Goal: Information Seeking & Learning: Find specific fact

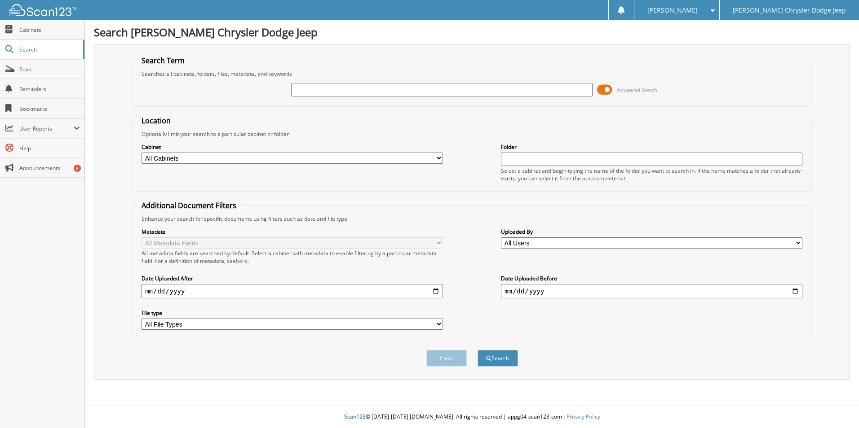
click at [333, 93] on input "text" at bounding box center [441, 89] width 301 height 13
type input "2554264"
click at [477, 350] on button "Search" at bounding box center [497, 358] width 40 height 17
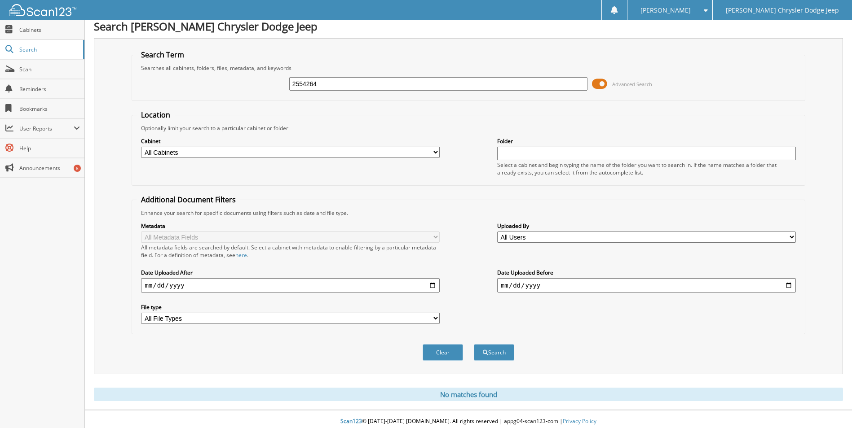
scroll to position [11, 0]
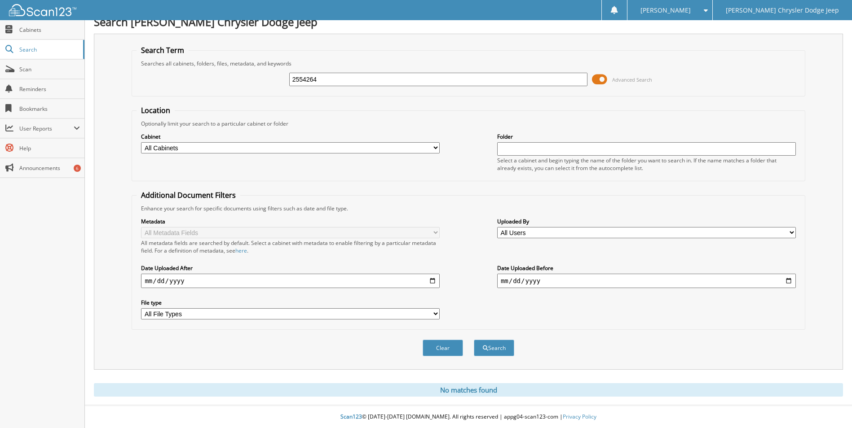
click at [298, 79] on input "2554264" at bounding box center [438, 79] width 299 height 13
type input "54264"
click at [485, 349] on span "submit" at bounding box center [485, 348] width 5 height 5
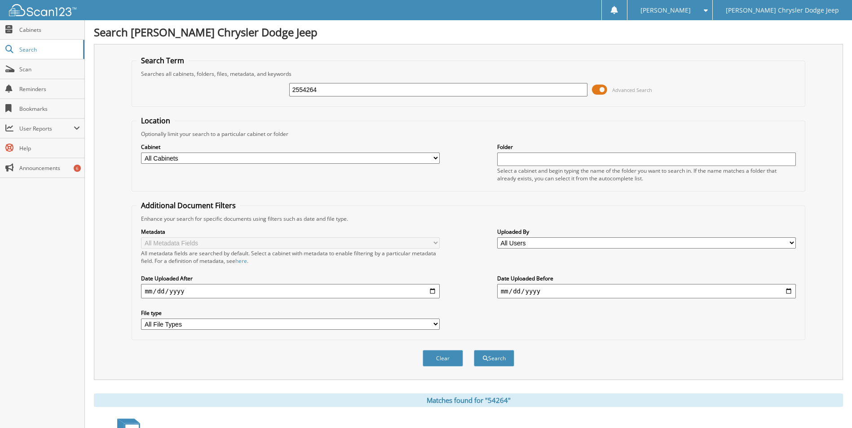
type input "2554264"
click at [474, 350] on button "Search" at bounding box center [494, 358] width 40 height 17
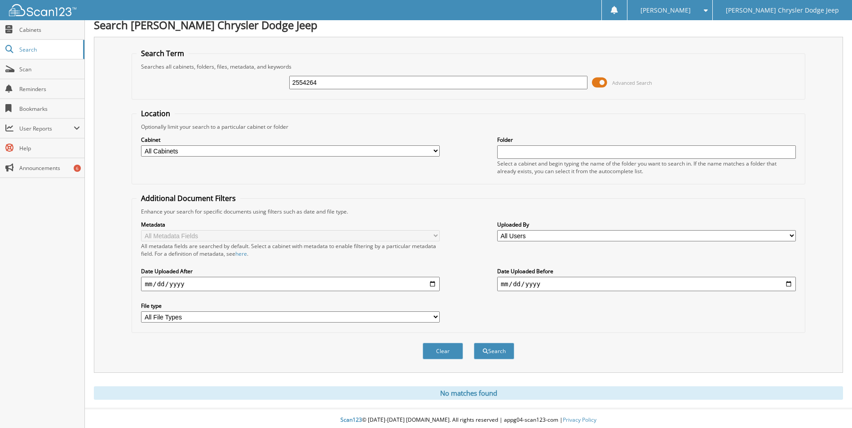
scroll to position [11, 0]
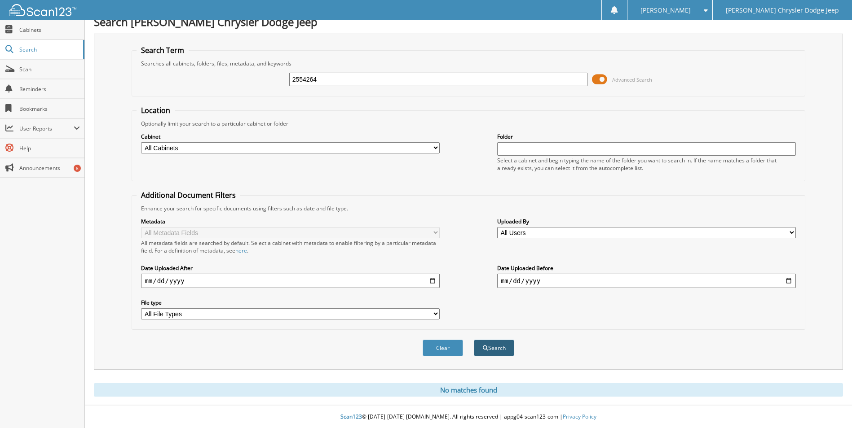
click at [488, 346] on button "Search" at bounding box center [494, 348] width 40 height 17
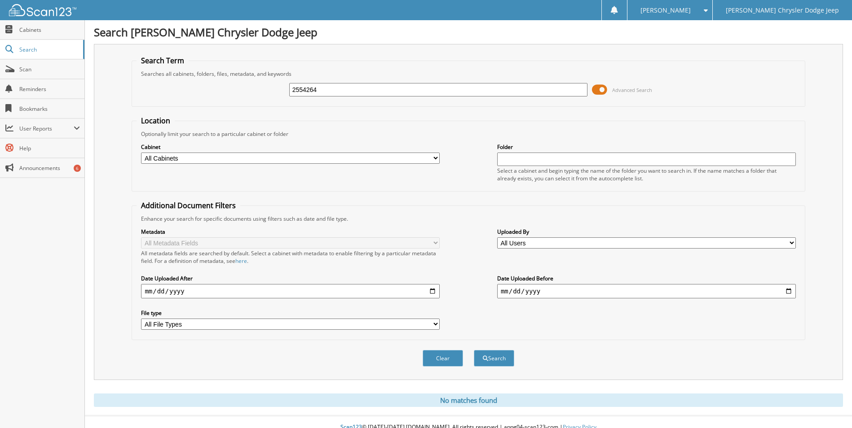
click at [603, 84] on span at bounding box center [599, 89] width 15 height 13
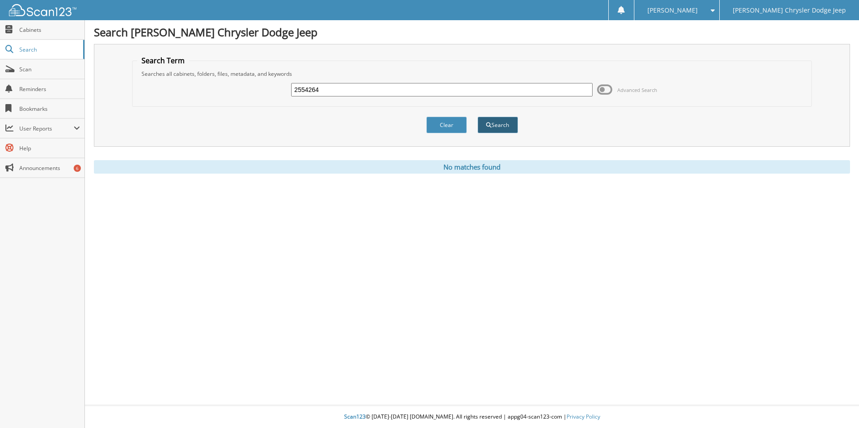
click at [491, 123] on button "Search" at bounding box center [497, 125] width 40 height 17
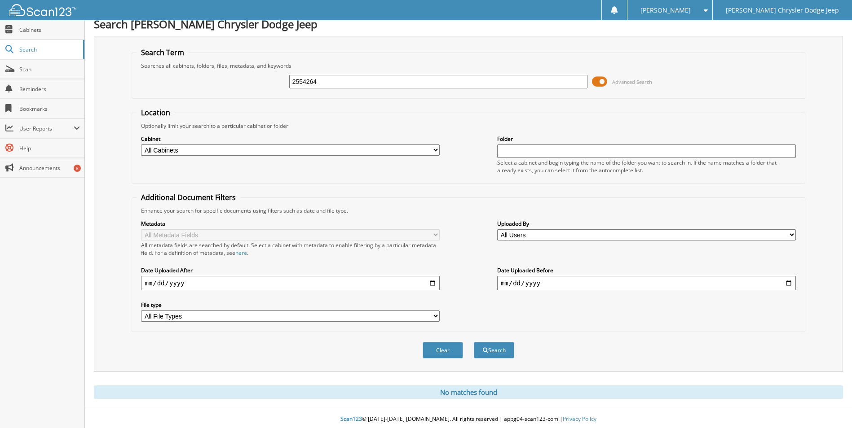
scroll to position [11, 0]
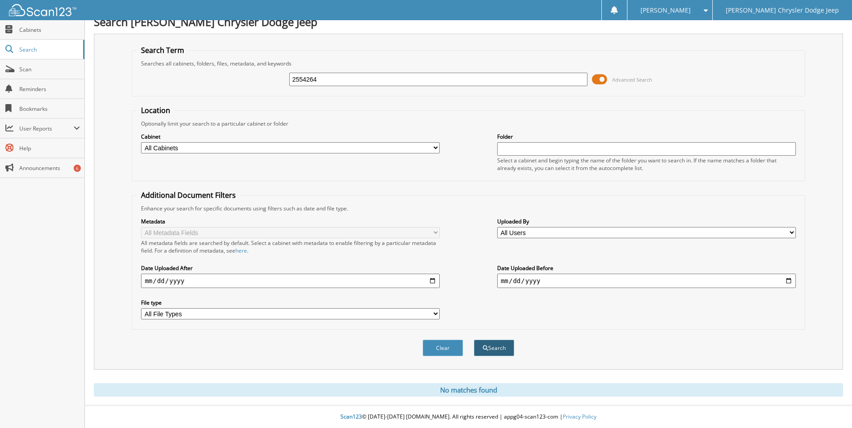
click at [488, 346] on button "Search" at bounding box center [494, 348] width 40 height 17
